Goal: Task Accomplishment & Management: Complete application form

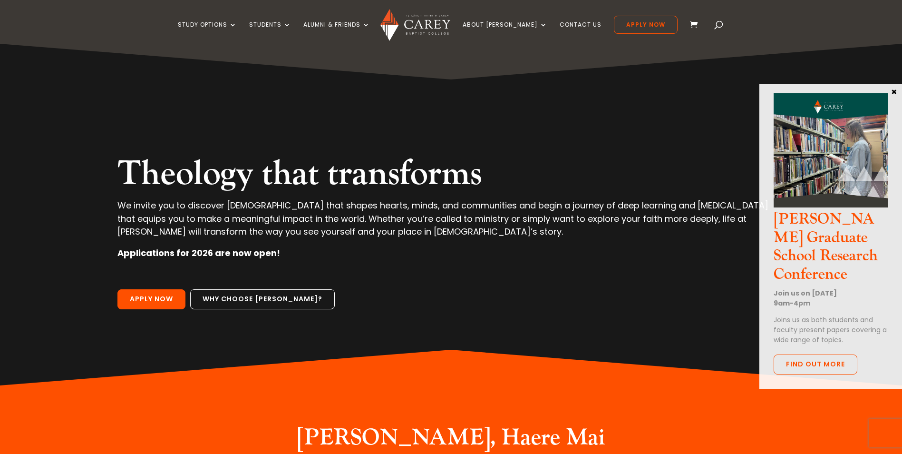
click at [719, 27] on span at bounding box center [719, 27] width 0 height 0
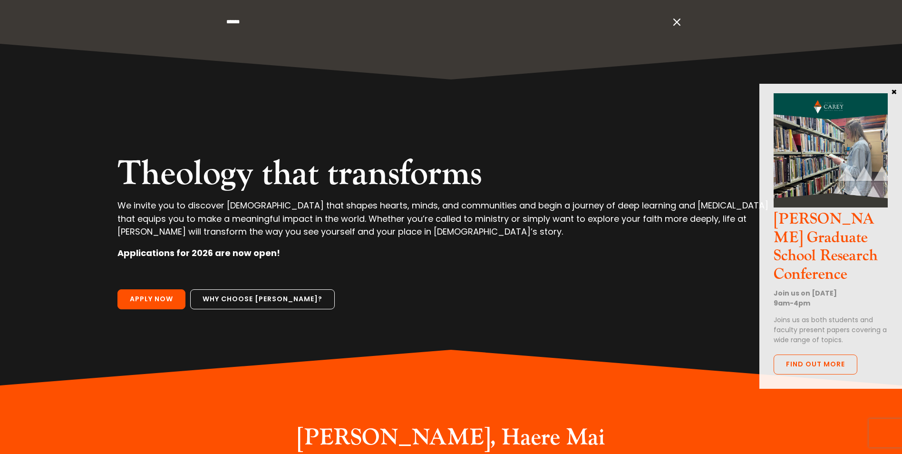
type input "******"
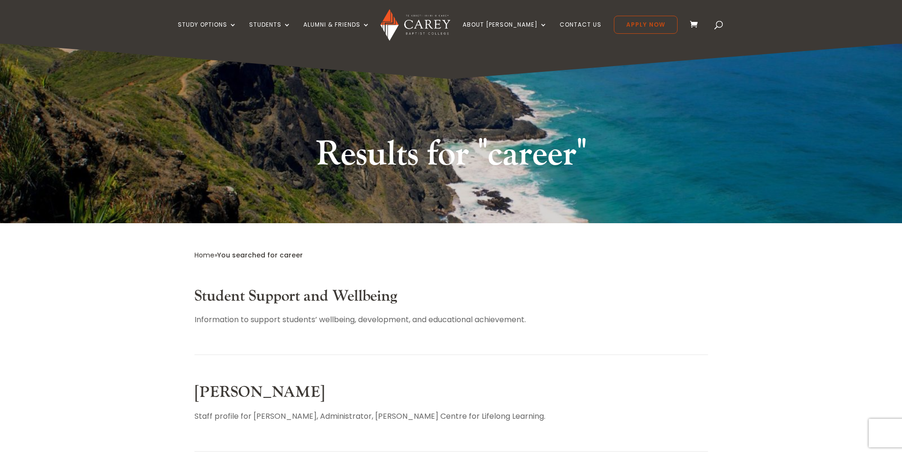
click at [628, 22] on link "Apply Now" at bounding box center [646, 25] width 64 height 18
